Goal: Use online tool/utility: Utilize a website feature to perform a specific function

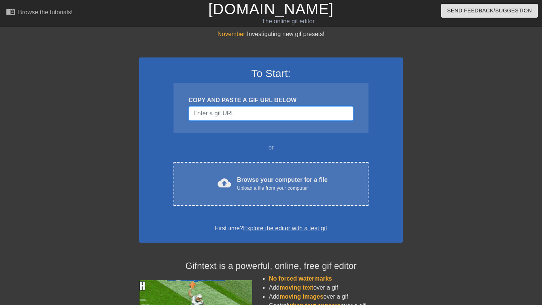
click at [236, 111] on input "Username" at bounding box center [270, 113] width 165 height 14
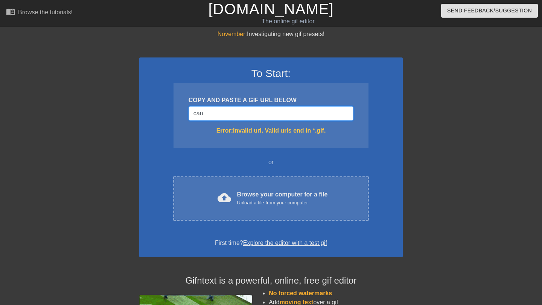
type input "can"
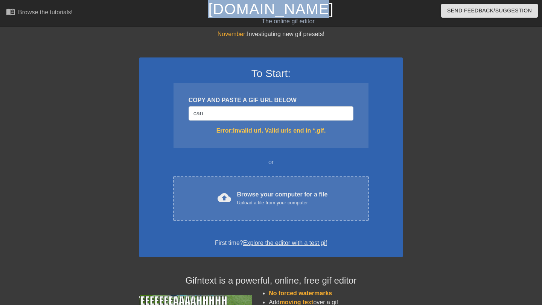
drag, startPoint x: 223, startPoint y: 6, endPoint x: 335, endPoint y: 9, distance: 112.5
click at [337, 8] on h1 "[DOMAIN_NAME]" at bounding box center [270, 9] width 173 height 18
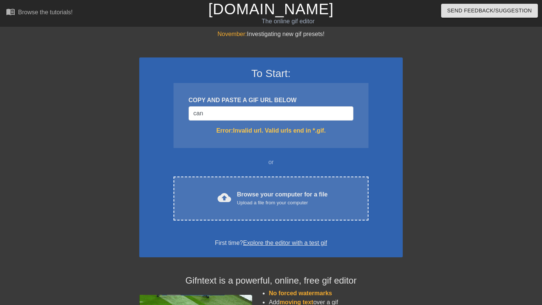
click at [336, 9] on h1 "[DOMAIN_NAME]" at bounding box center [270, 9] width 173 height 18
click at [269, 116] on input "can" at bounding box center [270, 113] width 165 height 14
click at [265, 108] on input "can" at bounding box center [270, 113] width 165 height 14
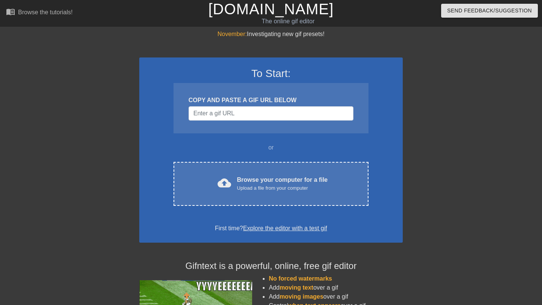
click at [278, 96] on div "COPY AND PASTE A GIF URL BELOW" at bounding box center [270, 100] width 165 height 9
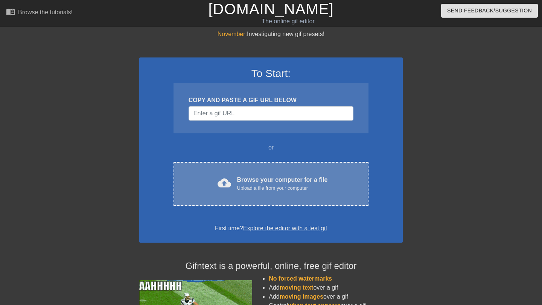
click at [266, 176] on div "Browse your computer for a file Upload a file from your computer" at bounding box center [282, 184] width 91 height 17
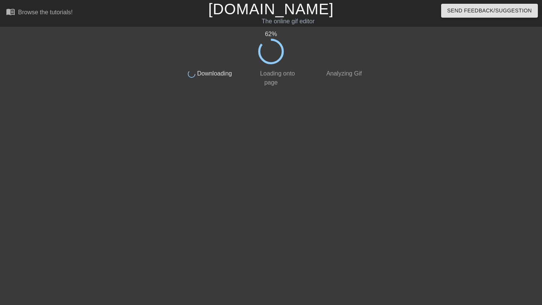
click at [304, 173] on div "62 % done Downloading done Loading onto page done Analyzing Gif" at bounding box center [270, 143] width 189 height 226
click at [304, 173] on div "63 % done Downloading done Loading onto page done Analyzing Gif" at bounding box center [270, 143] width 189 height 226
click at [304, 173] on div "65 % done Downloading done Loading onto page done Analyzing Gif" at bounding box center [270, 143] width 189 height 226
click at [304, 173] on div "68 % done Downloading done Loading onto page done Analyzing Gif" at bounding box center [270, 143] width 189 height 226
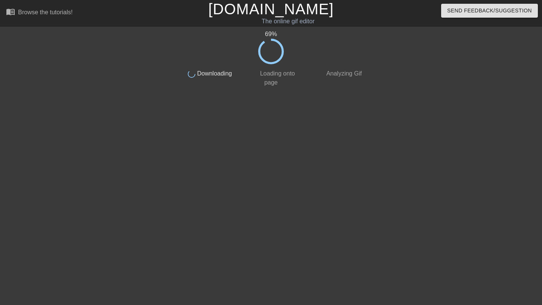
click at [304, 173] on div "69 % done Downloading done Loading onto page done Analyzing Gif" at bounding box center [270, 143] width 189 height 226
click at [304, 171] on div "72 % done Downloading done Loading onto page done Analyzing Gif" at bounding box center [270, 143] width 189 height 226
drag, startPoint x: 262, startPoint y: 68, endPoint x: 295, endPoint y: 92, distance: 40.5
click at [295, 92] on div "75 % done Downloading done Loading onto page done Analyzing Gif" at bounding box center [270, 143] width 189 height 226
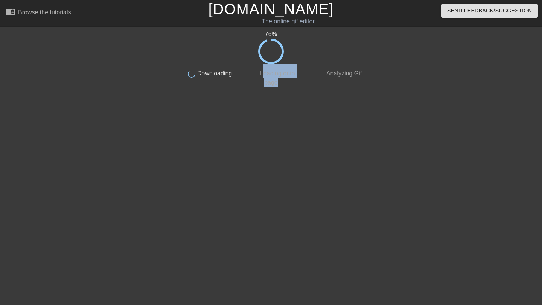
click at [295, 92] on div "76 % done Downloading done Loading onto page done Analyzing Gif" at bounding box center [270, 143] width 189 height 226
drag, startPoint x: 260, startPoint y: 72, endPoint x: 280, endPoint y: 87, distance: 25.2
click at [280, 87] on div "78 % done Downloading done Loading onto page done Analyzing Gif" at bounding box center [270, 143] width 189 height 226
click at [280, 87] on div "79 % done Downloading done Loading onto page done Analyzing Gif" at bounding box center [270, 143] width 189 height 226
drag, startPoint x: 281, startPoint y: 85, endPoint x: 256, endPoint y: 72, distance: 28.3
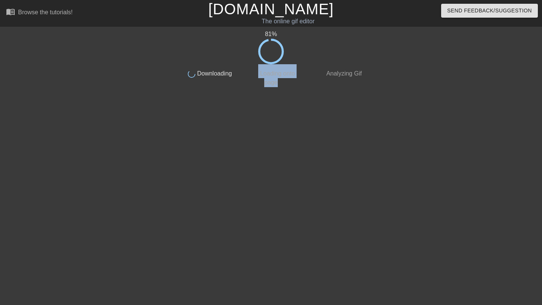
click at [256, 73] on div "done Loading onto page" at bounding box center [270, 75] width 67 height 23
click at [256, 72] on div "done Loading onto page" at bounding box center [270, 75] width 67 height 23
drag, startPoint x: 256, startPoint y: 72, endPoint x: 282, endPoint y: 93, distance: 33.8
click at [282, 93] on div "83 % done Downloading done Loading onto page done Analyzing Gif" at bounding box center [270, 143] width 189 height 226
click at [282, 93] on div "84 % done Downloading done Loading onto page done Analyzing Gif" at bounding box center [270, 143] width 189 height 226
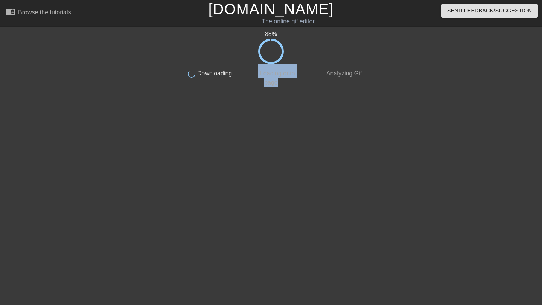
drag, startPoint x: 282, startPoint y: 93, endPoint x: 256, endPoint y: 69, distance: 35.7
click at [257, 71] on div "88 % done Downloading done Loading onto page done Analyzing Gif" at bounding box center [270, 143] width 189 height 226
click at [256, 69] on div "done Loading onto page" at bounding box center [270, 75] width 67 height 23
drag, startPoint x: 284, startPoint y: 87, endPoint x: 260, endPoint y: 74, distance: 26.9
click at [260, 74] on div "94 % done Downloading done Loading onto page done Analyzing Gif" at bounding box center [270, 143] width 189 height 226
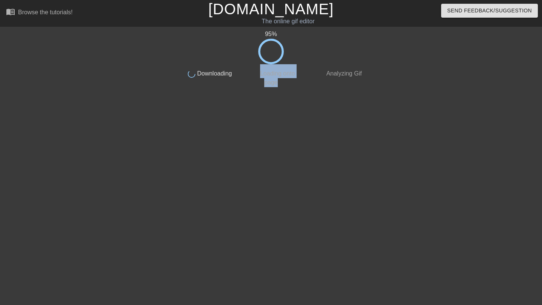
click at [260, 74] on span "Loading onto page" at bounding box center [276, 77] width 36 height 15
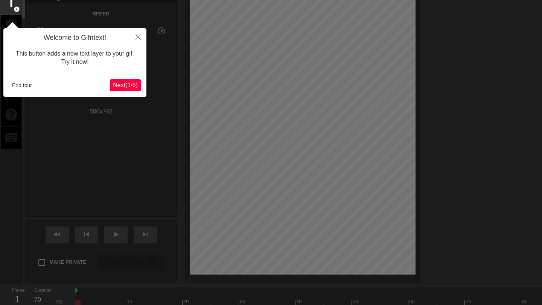
scroll to position [18, 0]
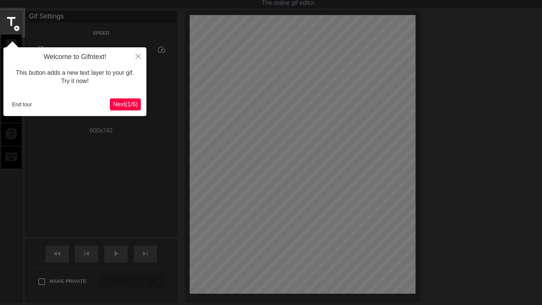
click at [136, 105] on span "Next ( 1 / 6 )" at bounding box center [125, 104] width 25 height 6
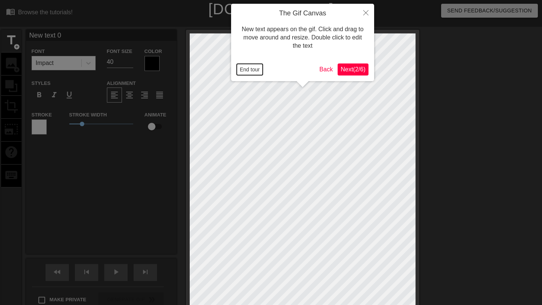
click at [250, 71] on button "End tour" at bounding box center [250, 69] width 26 height 11
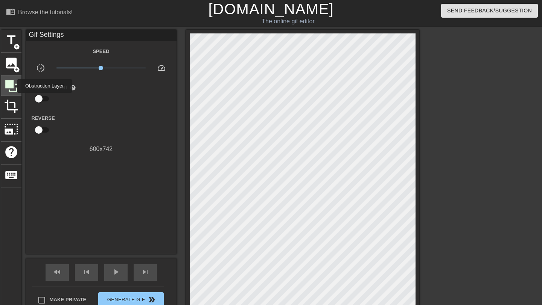
click at [12, 86] on icon at bounding box center [11, 86] width 12 height 12
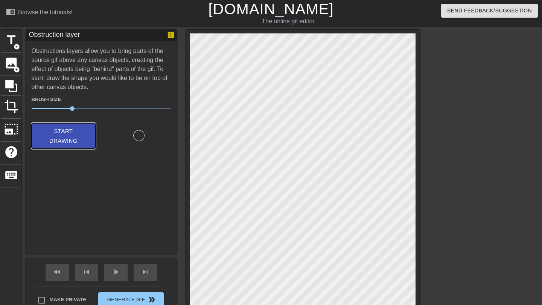
click at [92, 135] on button "Start Drawing" at bounding box center [64, 136] width 64 height 26
click at [82, 144] on span "Start Drawing" at bounding box center [64, 136] width 46 height 20
click at [9, 80] on icon at bounding box center [11, 86] width 12 height 12
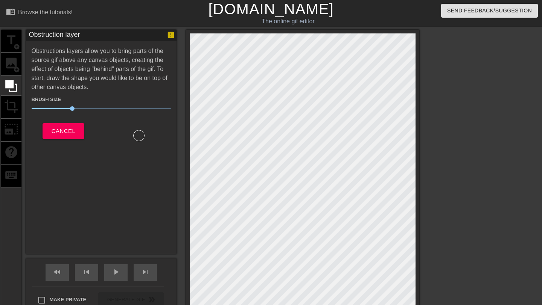
click at [135, 239] on div "Obstruction layer Obstructions layers allow you to bring parts of the source gi…" at bounding box center [101, 142] width 150 height 225
click at [58, 132] on span "Cancel" at bounding box center [64, 131] width 24 height 10
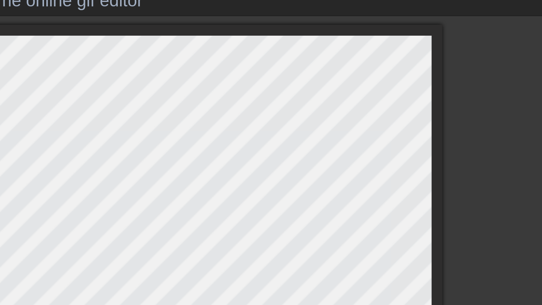
click at [434, 114] on div "title add_circle image add_circle crop photo_size_select_large help keyboard Gi…" at bounding box center [271, 175] width 542 height 290
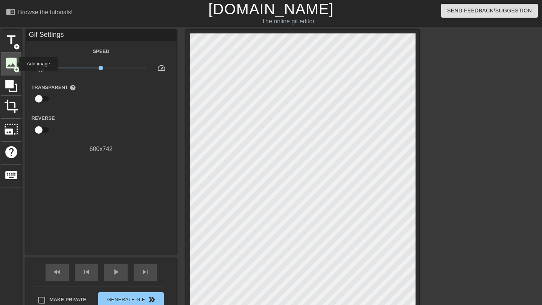
click at [14, 64] on span "image" at bounding box center [11, 63] width 14 height 14
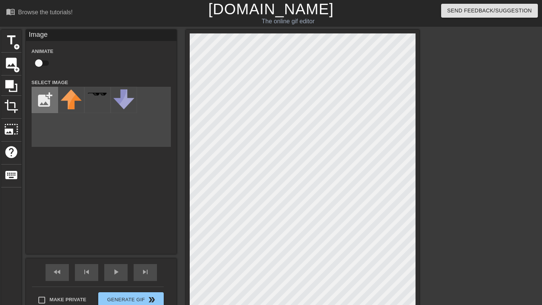
click at [48, 100] on input "file" at bounding box center [45, 100] width 26 height 26
type input "C:\fakepath\Screenshot [DATE] 13.24.14.jpg"
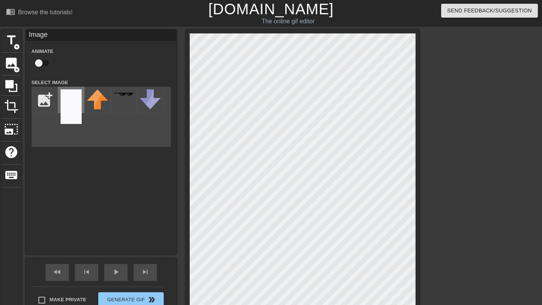
click at [73, 109] on img at bounding box center [71, 107] width 21 height 35
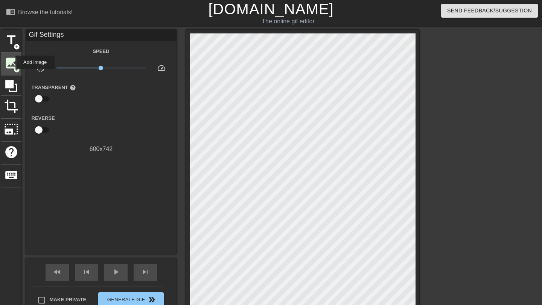
click at [11, 62] on span "image" at bounding box center [11, 63] width 14 height 14
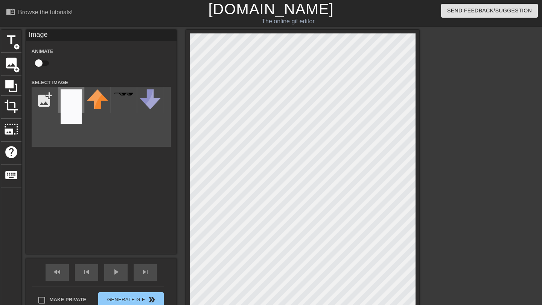
click at [73, 109] on img at bounding box center [71, 107] width 21 height 35
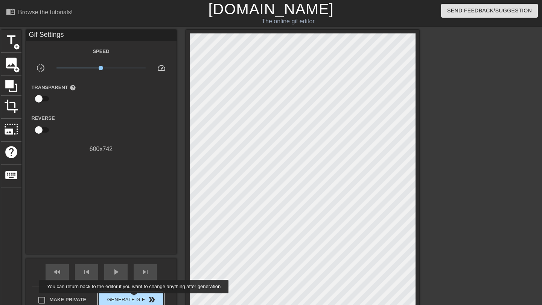
click at [139, 299] on span "Generate Gif double_arrow" at bounding box center [130, 300] width 59 height 9
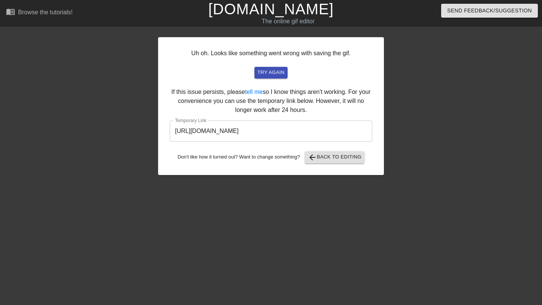
click at [287, 134] on input "[URL][DOMAIN_NAME]" at bounding box center [271, 131] width 202 height 21
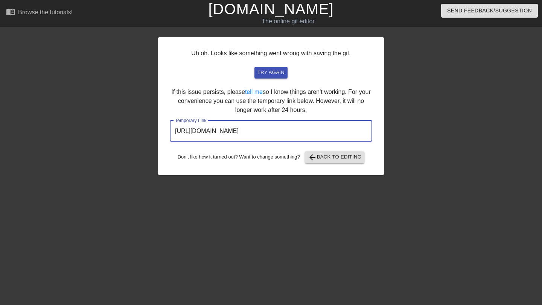
click at [287, 134] on input "[URL][DOMAIN_NAME]" at bounding box center [271, 131] width 202 height 21
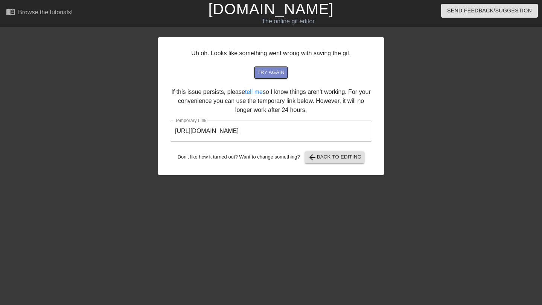
click at [277, 73] on span "try again" at bounding box center [270, 72] width 27 height 9
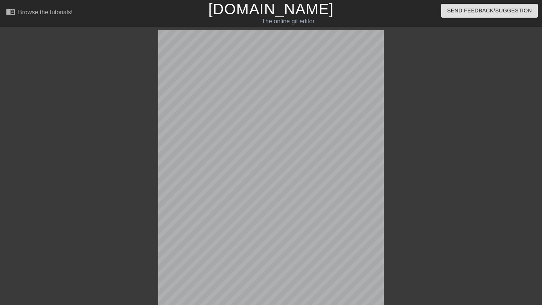
click at [393, 56] on div at bounding box center [449, 143] width 113 height 226
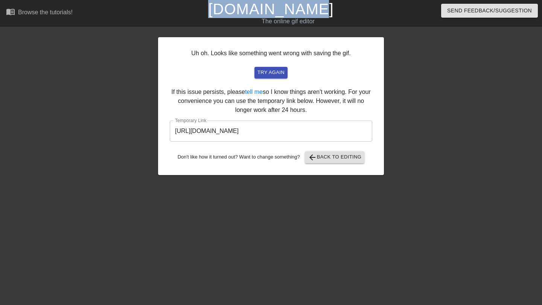
drag, startPoint x: 239, startPoint y: 6, endPoint x: 325, endPoint y: 16, distance: 86.0
click at [325, 16] on h1 "[DOMAIN_NAME]" at bounding box center [270, 9] width 173 height 18
drag, startPoint x: 328, startPoint y: 13, endPoint x: 225, endPoint y: 11, distance: 103.4
click at [225, 11] on h1 "[DOMAIN_NAME]" at bounding box center [270, 9] width 173 height 18
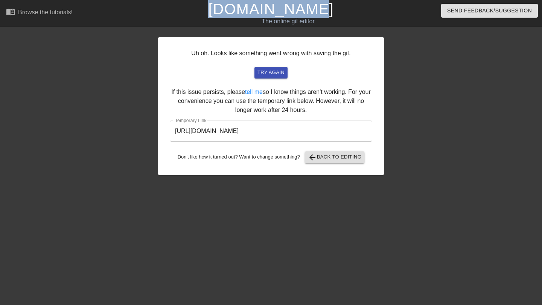
click at [225, 11] on h1 "[DOMAIN_NAME]" at bounding box center [270, 9] width 173 height 18
drag, startPoint x: 225, startPoint y: 11, endPoint x: 335, endPoint y: 16, distance: 110.3
click at [335, 16] on h1 "[DOMAIN_NAME]" at bounding box center [270, 9] width 173 height 18
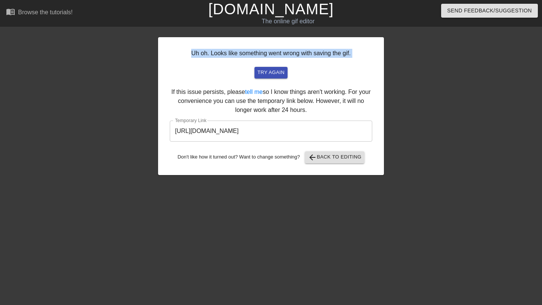
drag, startPoint x: 187, startPoint y: 53, endPoint x: 206, endPoint y: 85, distance: 37.7
click at [206, 85] on div "Uh oh. Looks like something went wrong with saving the gif. try again If this i…" at bounding box center [271, 106] width 226 height 138
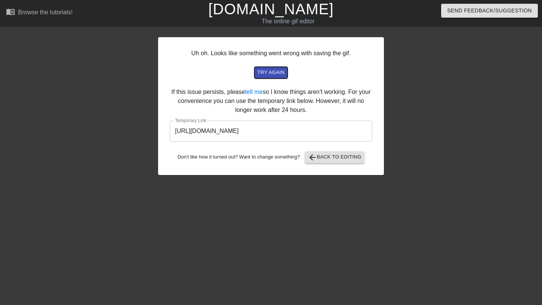
click at [276, 69] on span "try again" at bounding box center [270, 72] width 27 height 9
